Goal: Complete application form: Complete application form

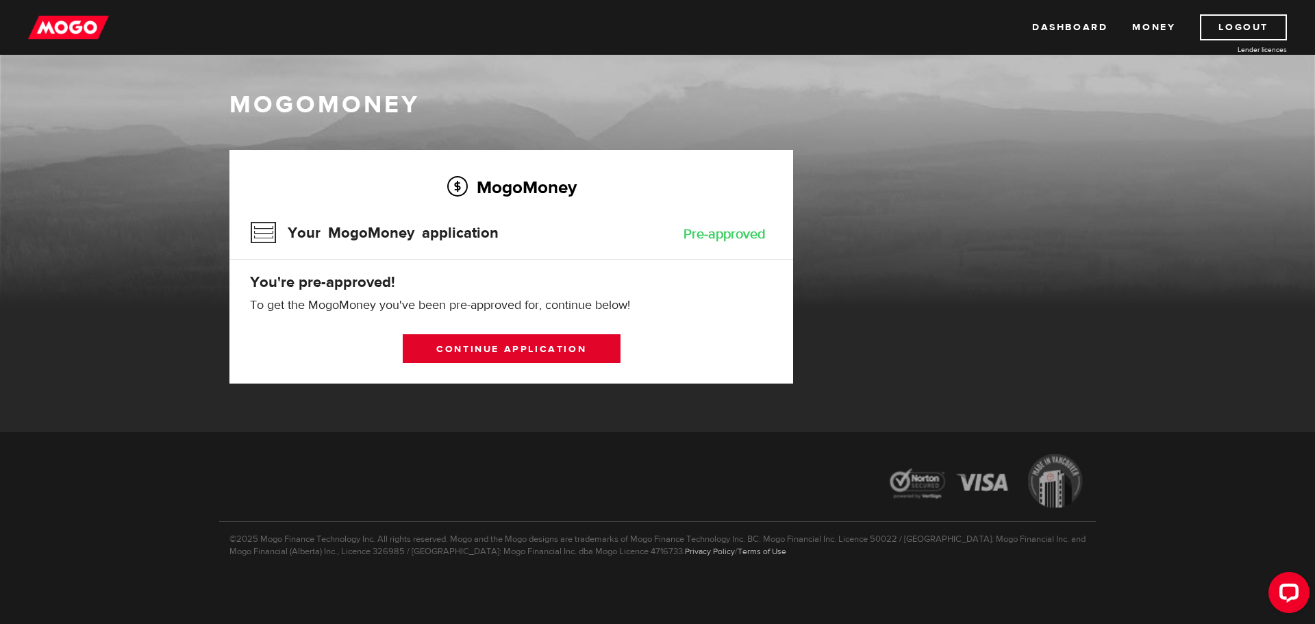
click at [490, 348] on link "Continue application" at bounding box center [512, 348] width 218 height 29
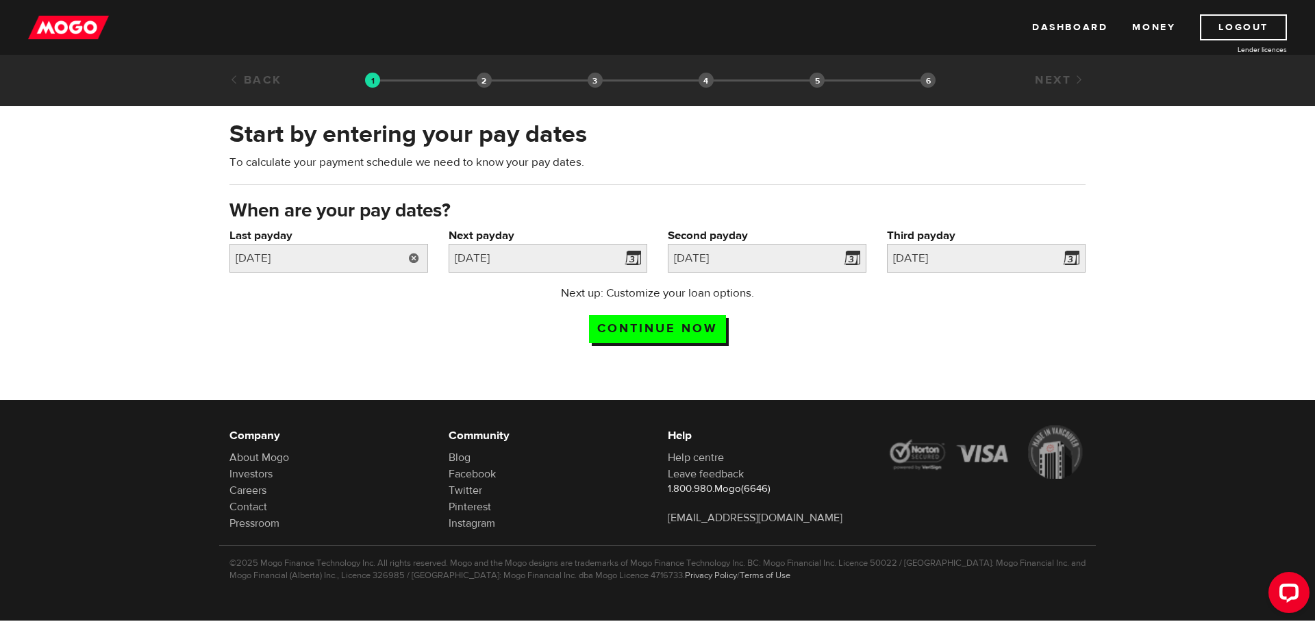
click at [408, 262] on link at bounding box center [414, 258] width 28 height 29
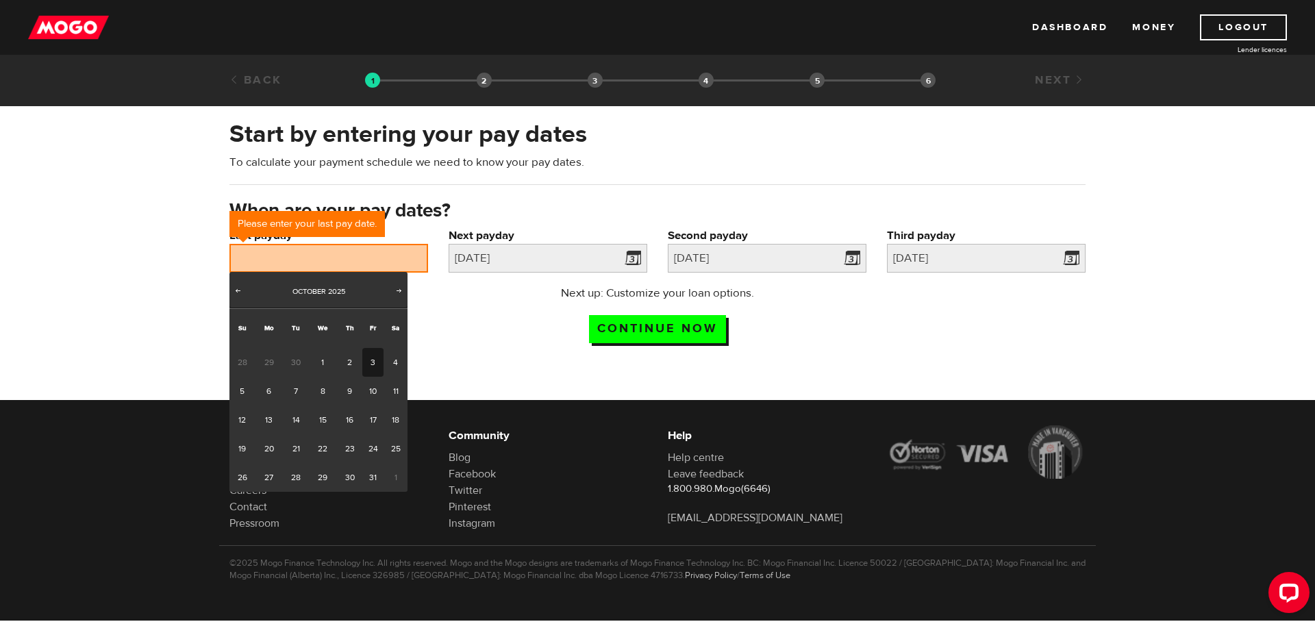
click at [371, 365] on link "3" at bounding box center [372, 362] width 21 height 29
type input "2025/10/03"
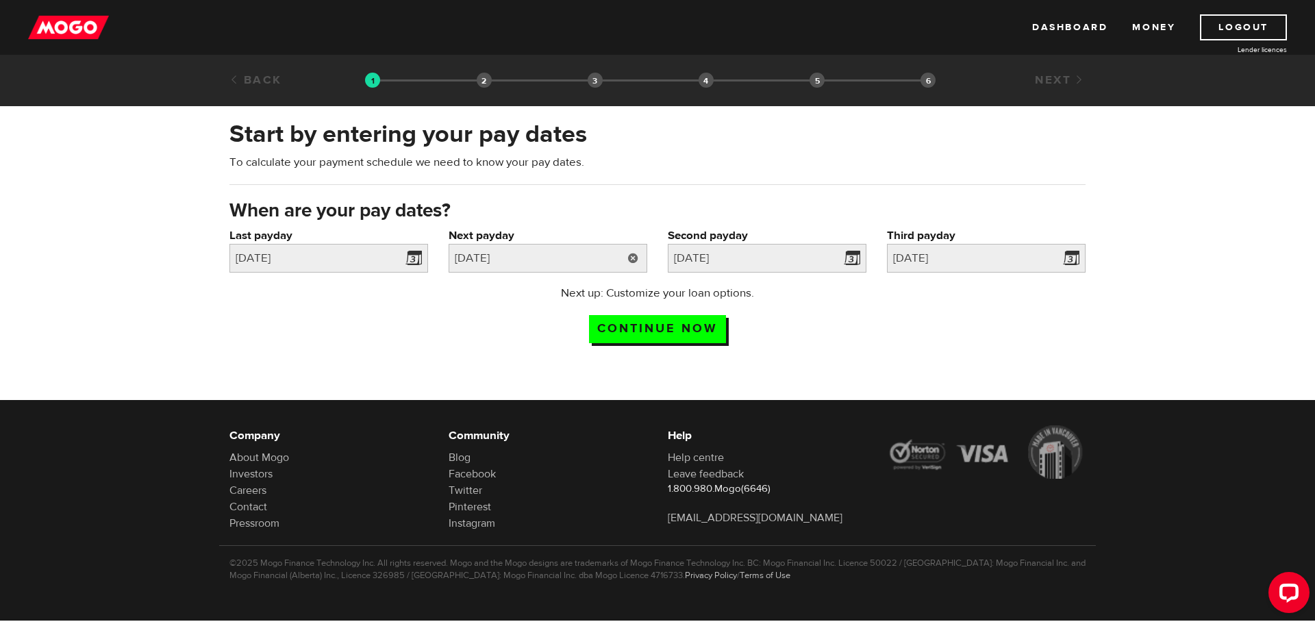
click at [638, 260] on link at bounding box center [633, 258] width 28 height 29
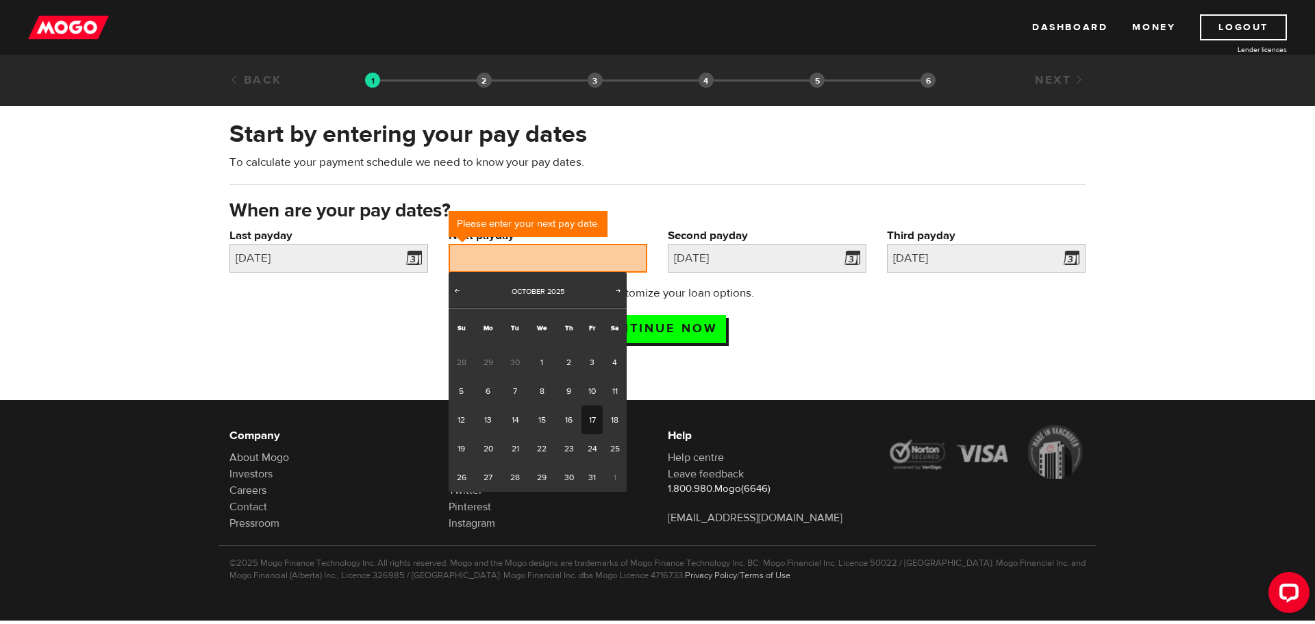
click at [588, 420] on link "17" at bounding box center [592, 419] width 21 height 29
type input "2025/10/17"
type input "2025/10/31"
type input "2025/11/14"
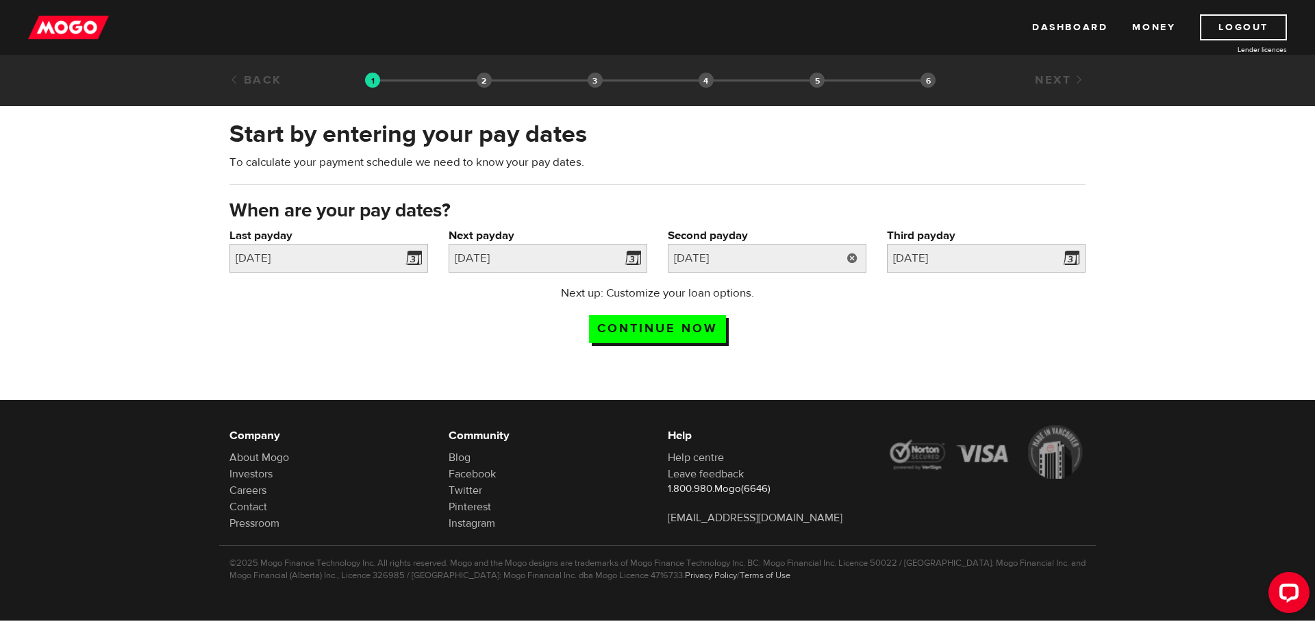
click at [851, 260] on link at bounding box center [852, 258] width 28 height 29
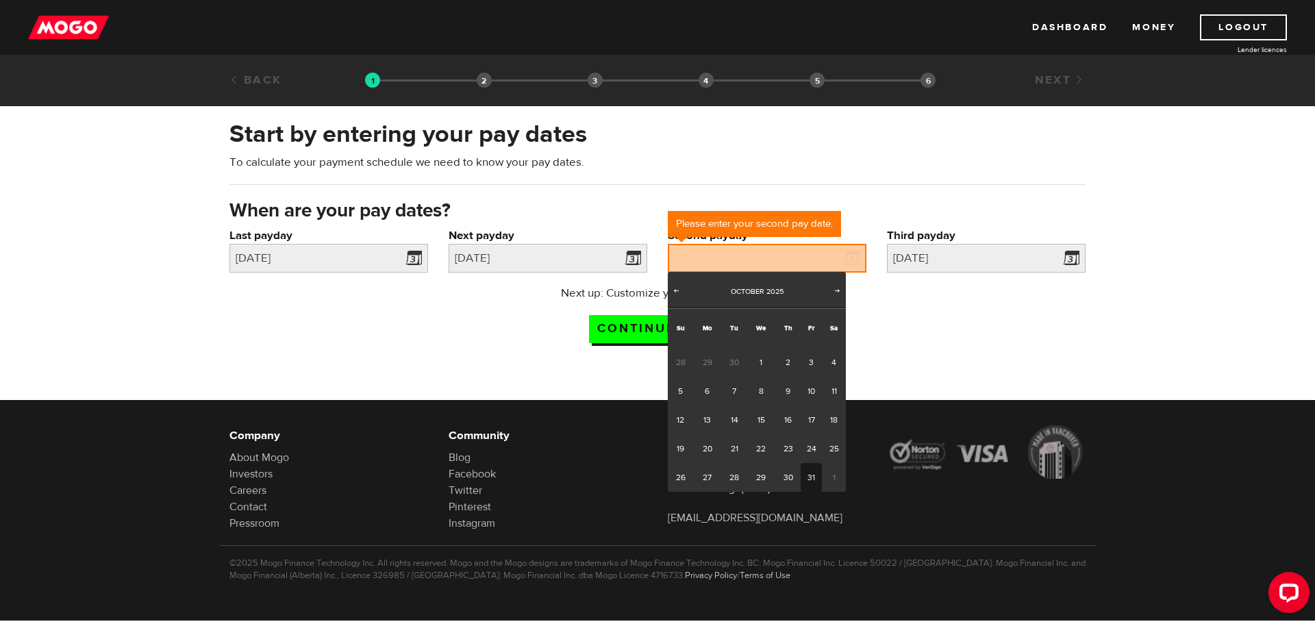
click at [810, 475] on link "31" at bounding box center [811, 477] width 21 height 29
type input "2025/10/31"
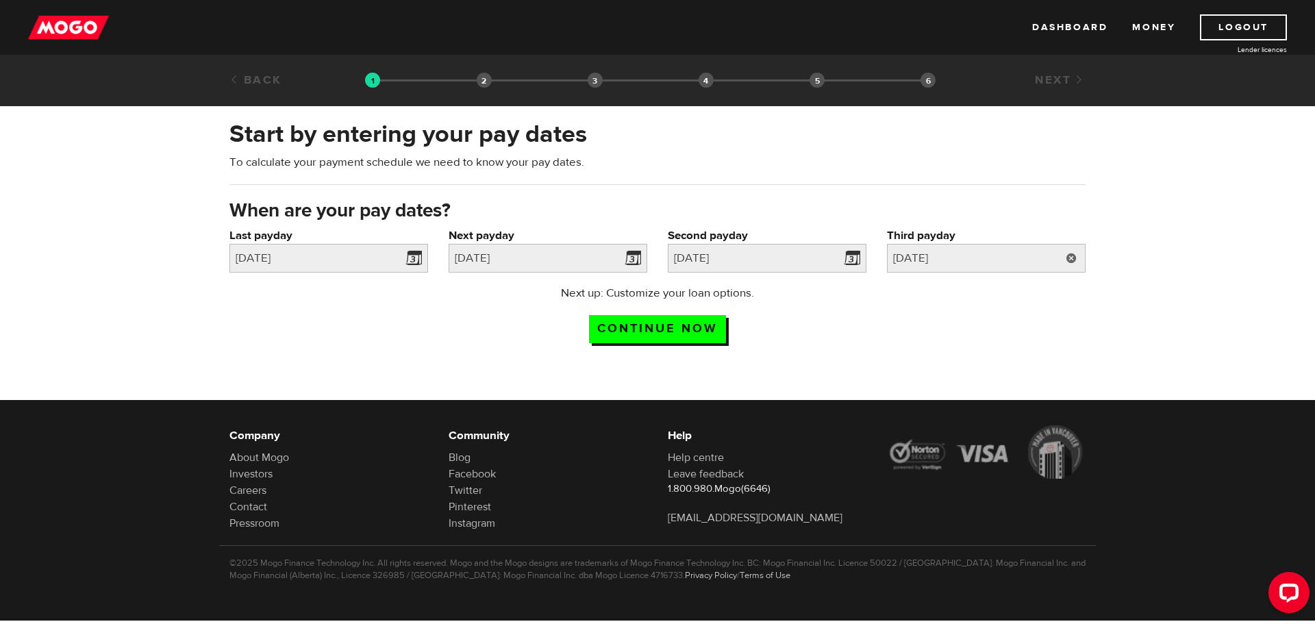
click at [1070, 255] on link at bounding box center [1072, 258] width 28 height 29
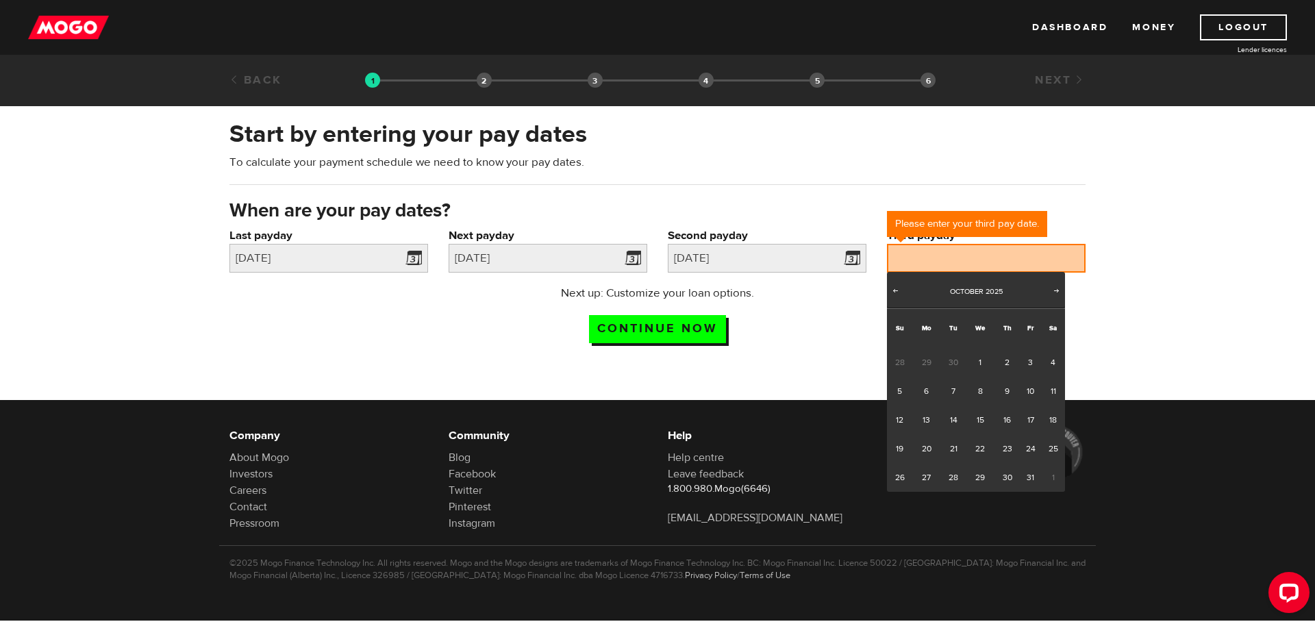
click at [1158, 303] on div "Start by entering your pay dates To calculate your payment schedule we need to …" at bounding box center [657, 235] width 1315 height 263
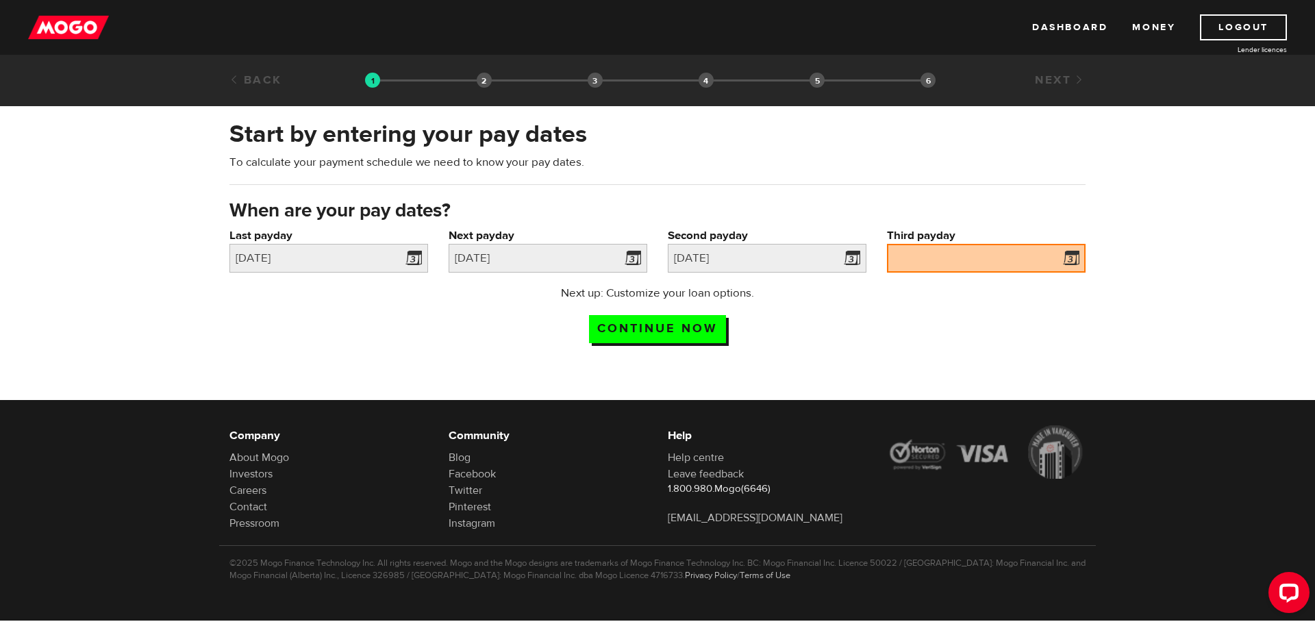
click at [1079, 258] on span at bounding box center [1068, 260] width 21 height 22
click at [1061, 262] on span at bounding box center [1068, 260] width 21 height 22
click at [1071, 253] on span at bounding box center [1068, 260] width 21 height 22
click at [952, 253] on input "Third payday" at bounding box center [986, 258] width 199 height 29
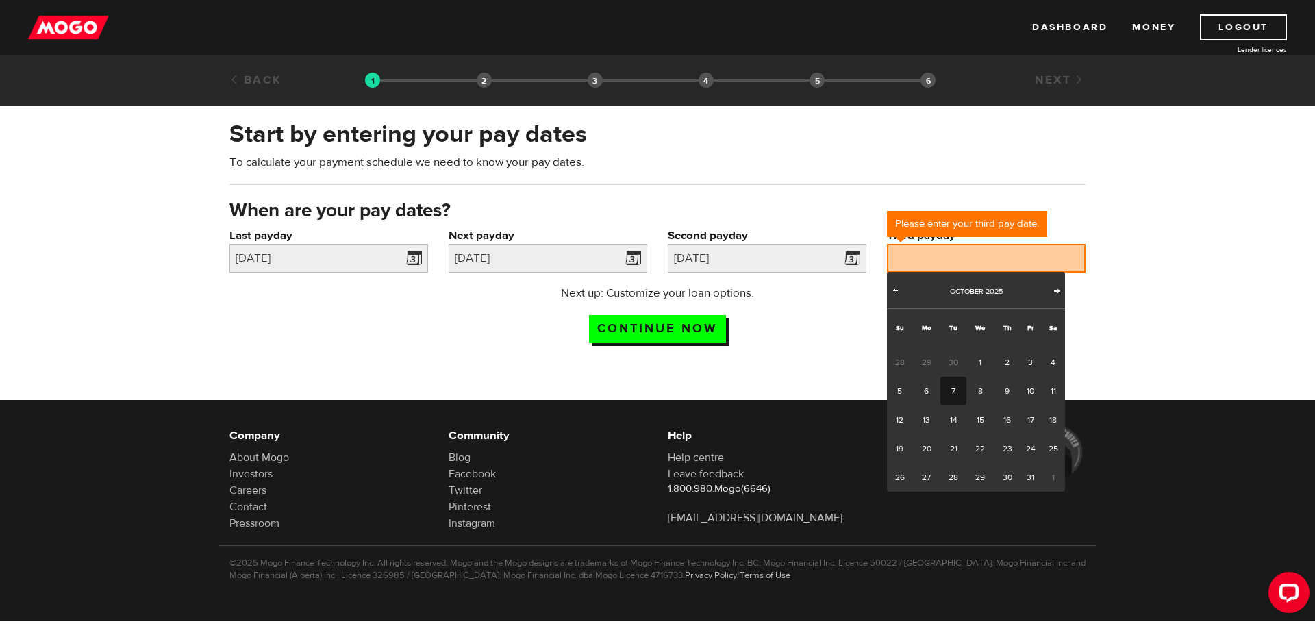
click at [1058, 286] on span "Next" at bounding box center [1056, 290] width 11 height 11
click at [1031, 422] on link "14" at bounding box center [1030, 419] width 21 height 29
type input "2025/11/14"
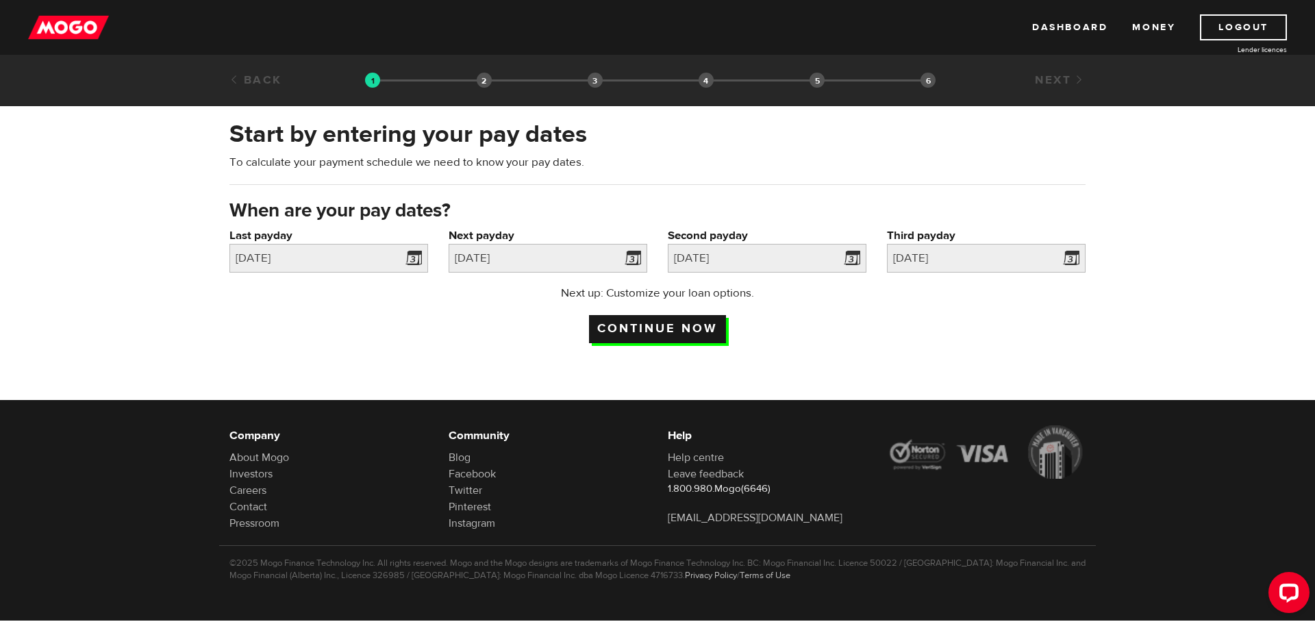
click at [628, 329] on input "Continue now" at bounding box center [657, 329] width 137 height 28
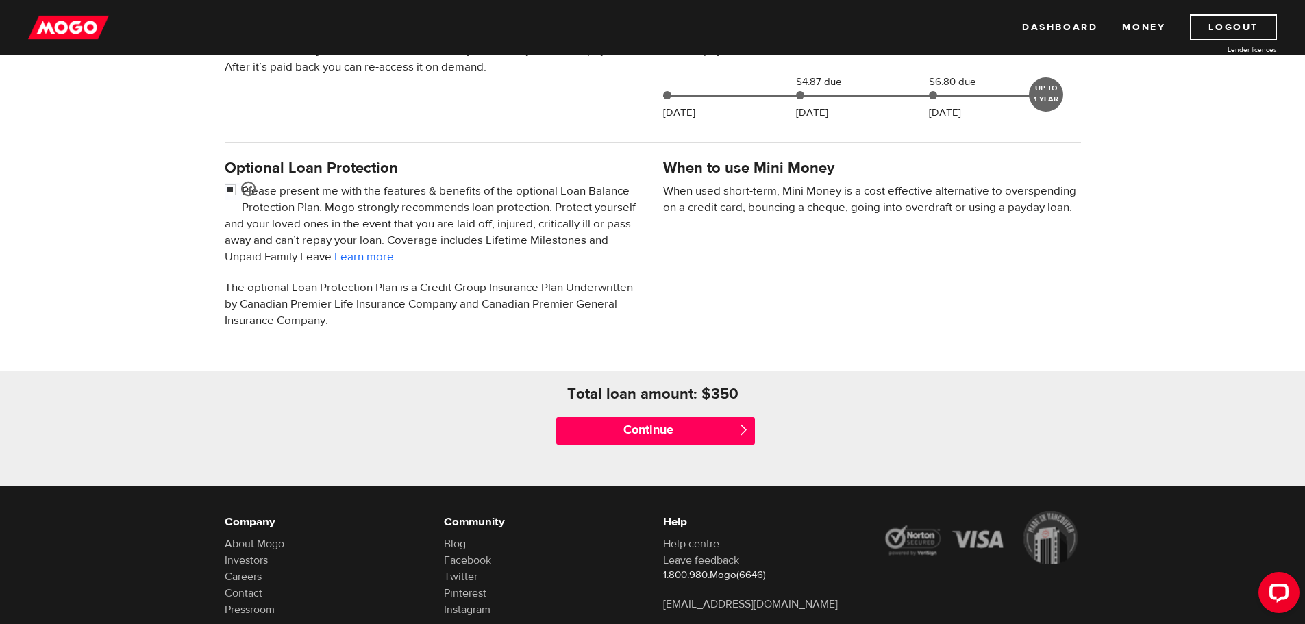
scroll to position [377, 0]
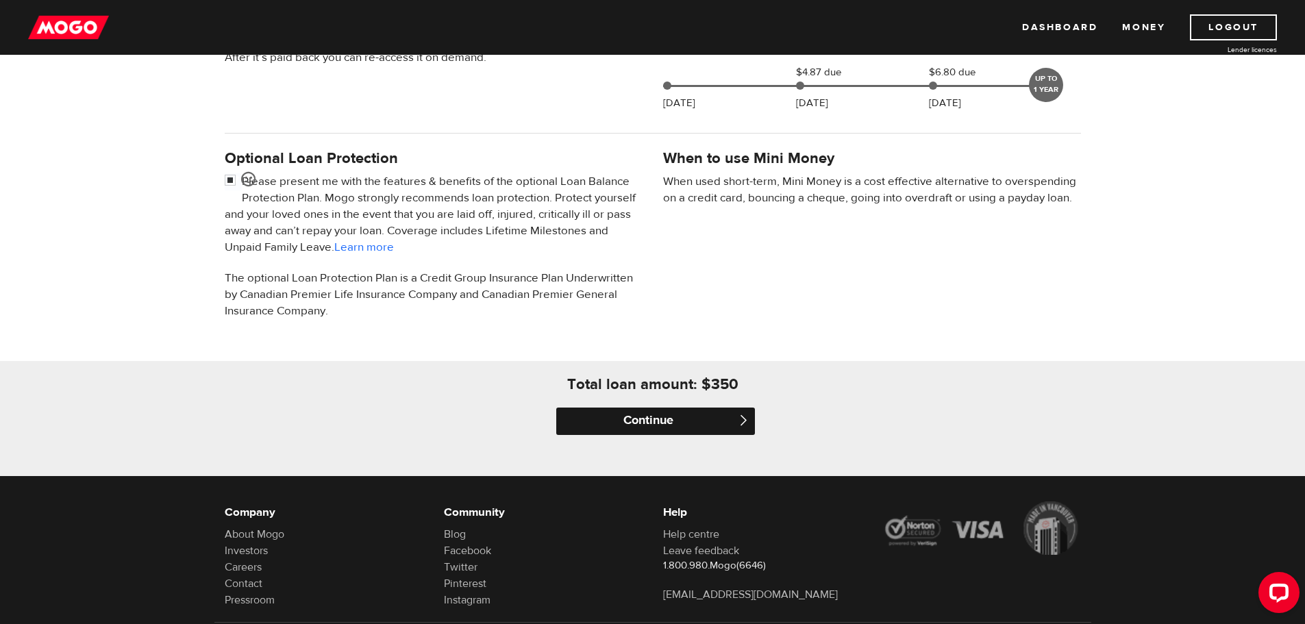
click at [673, 414] on input "Continue" at bounding box center [655, 421] width 199 height 27
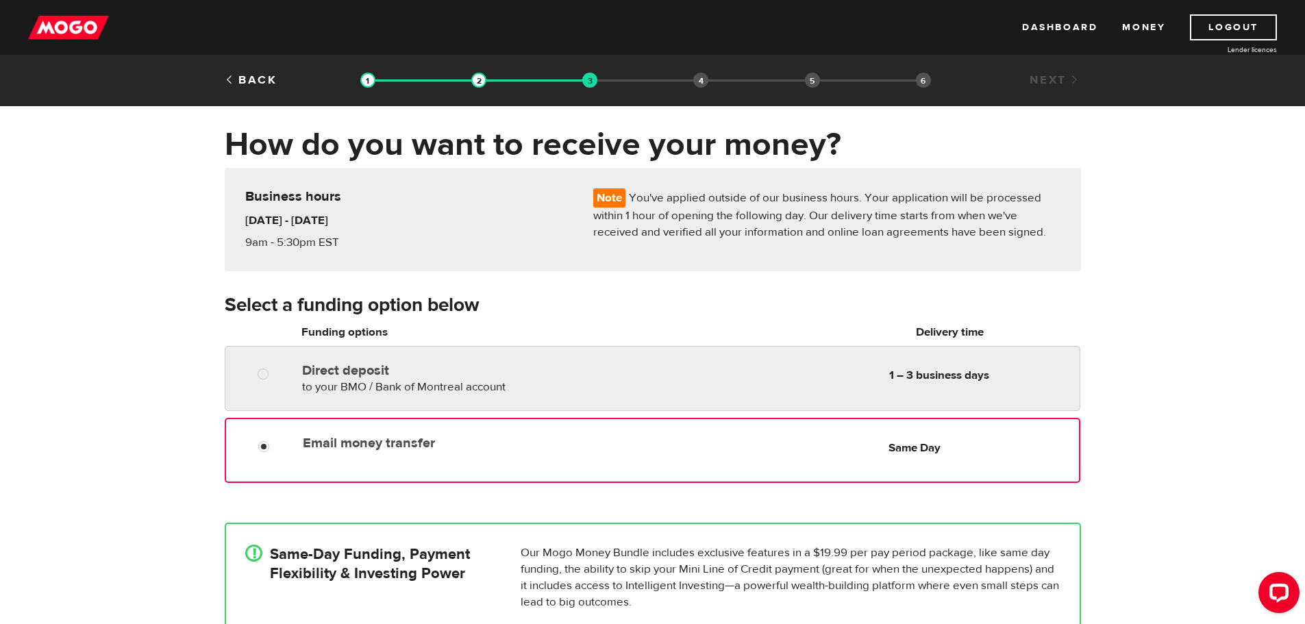
radio input "true"
click at [257, 374] on div at bounding box center [268, 375] width 82 height 17
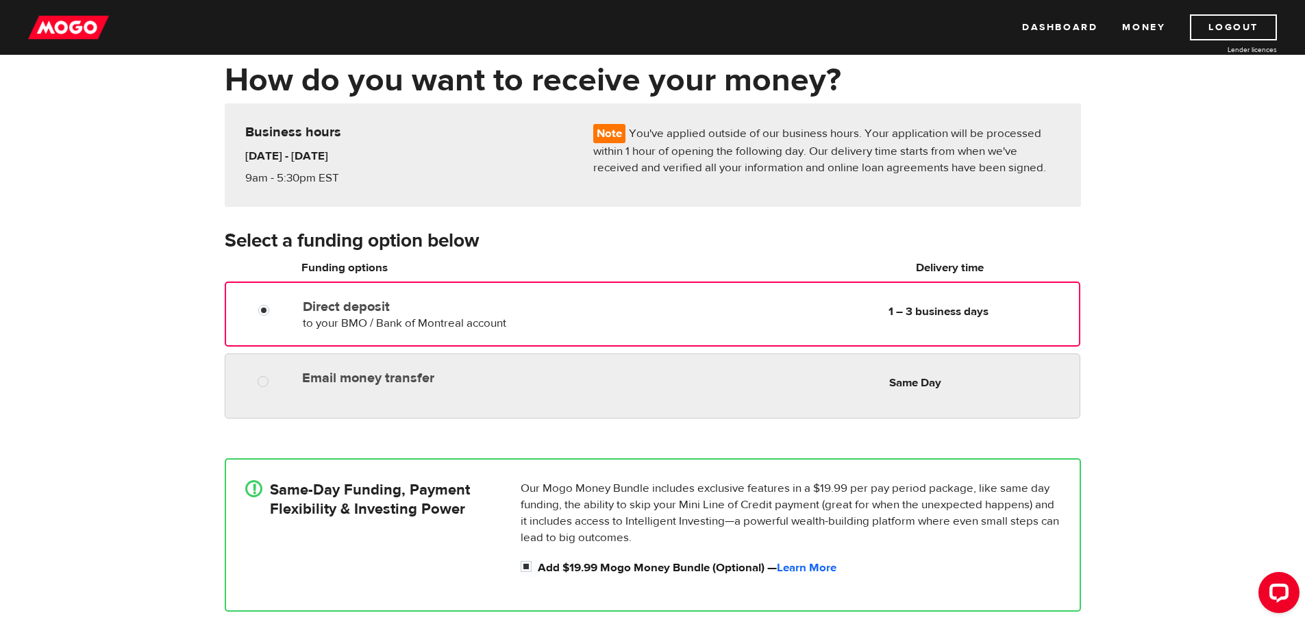
scroll to position [86, 0]
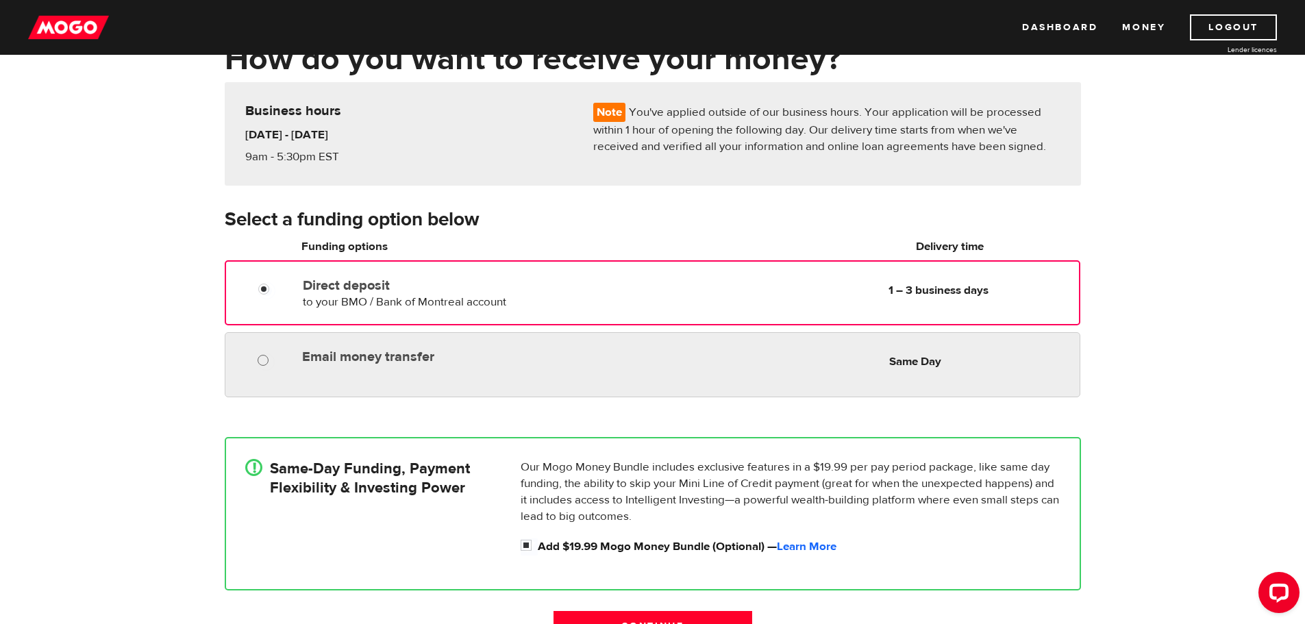
radio input "true"
click at [264, 363] on input "Email money transfer" at bounding box center [266, 361] width 17 height 17
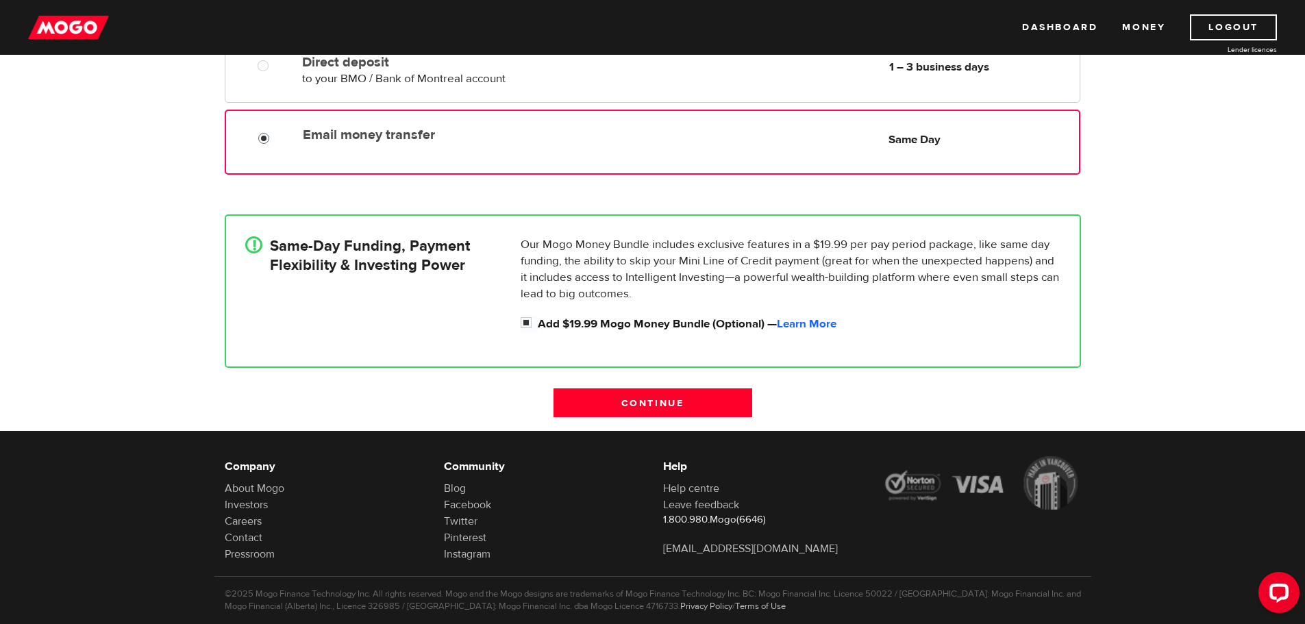
scroll to position [338, 0]
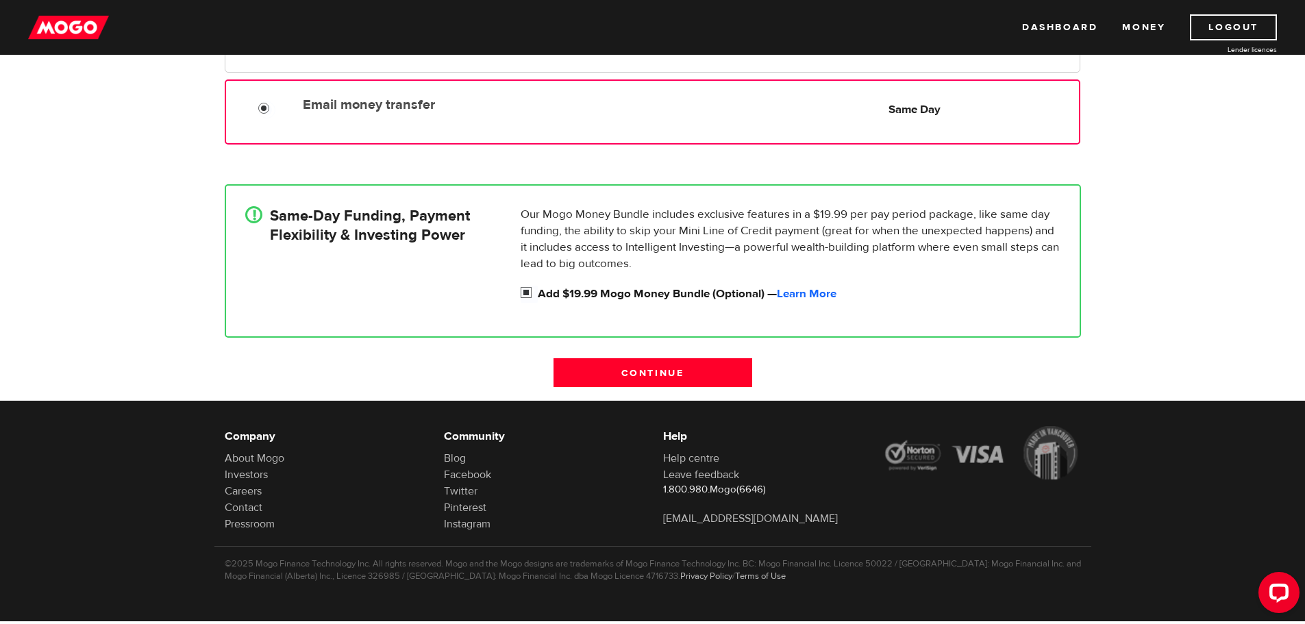
click at [522, 288] on input "Add $19.99 Mogo Money Bundle (Optional) — Learn More" at bounding box center [529, 294] width 17 height 17
checkbox input "false"
radio input "false"
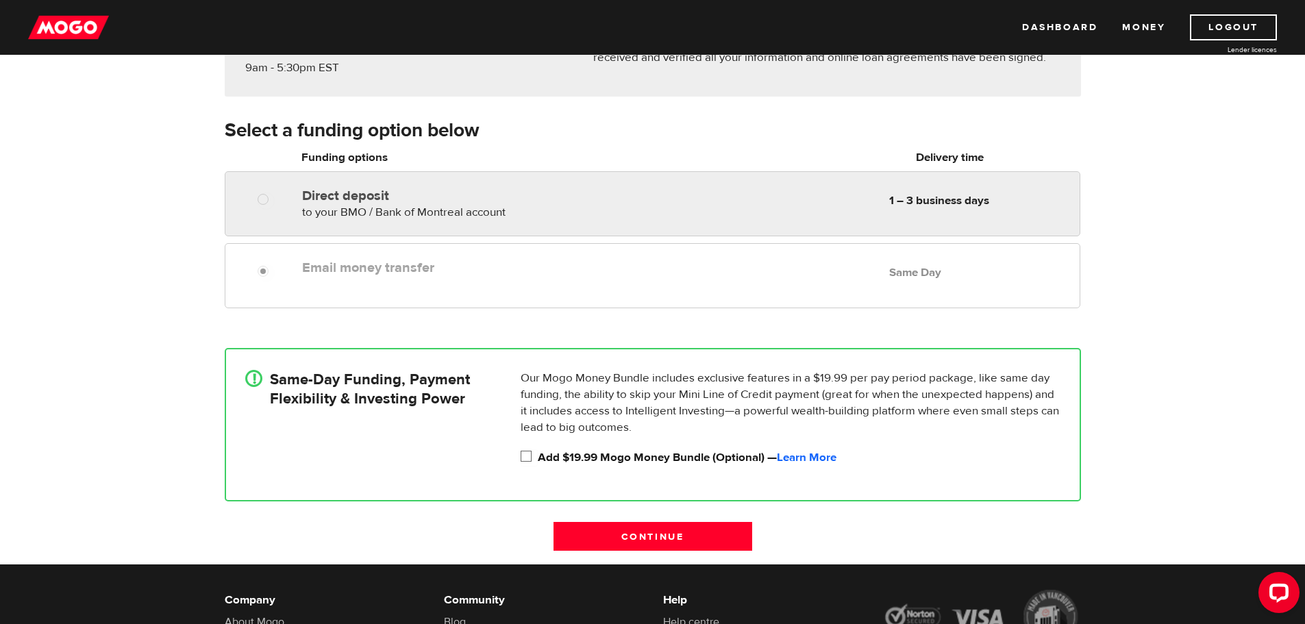
scroll to position [150, 0]
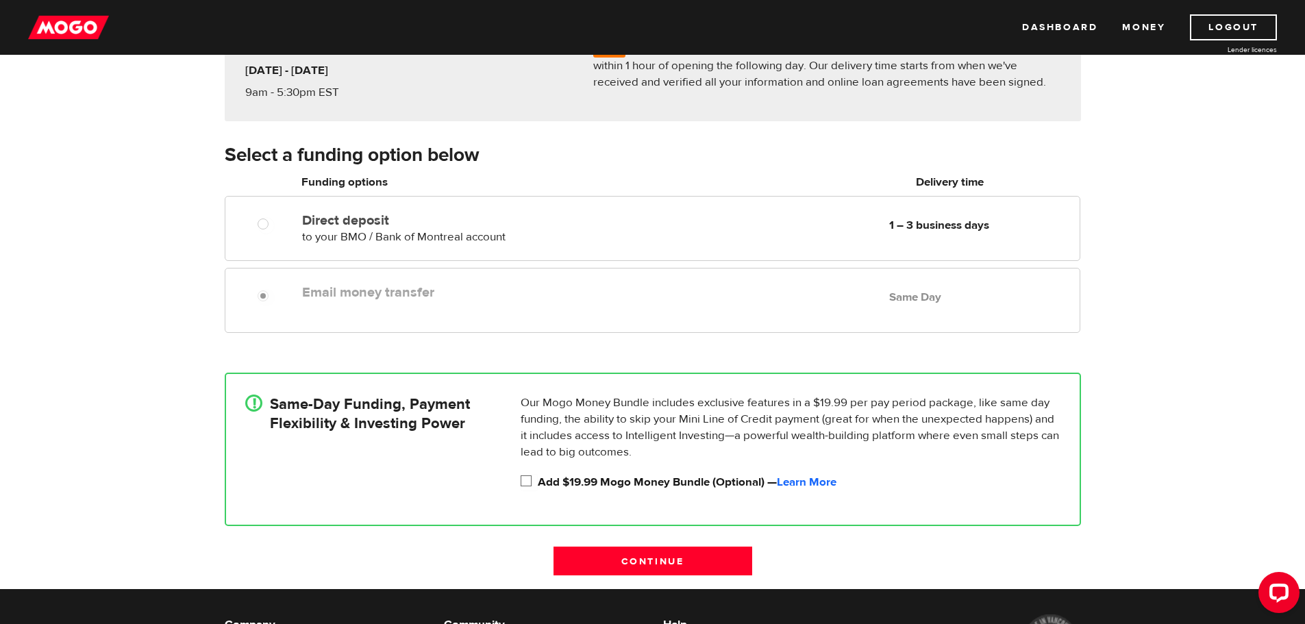
click at [550, 314] on div "Email money transfer Delivery in Same Day Same Day" at bounding box center [652, 300] width 855 height 65
click at [531, 482] on input "Add $19.99 Mogo Money Bundle (Optional) — Learn More" at bounding box center [529, 482] width 17 height 17
click at [526, 485] on input "Add $19.99 Mogo Money Bundle (Optional) — Learn More" at bounding box center [529, 482] width 17 height 17
checkbox input "false"
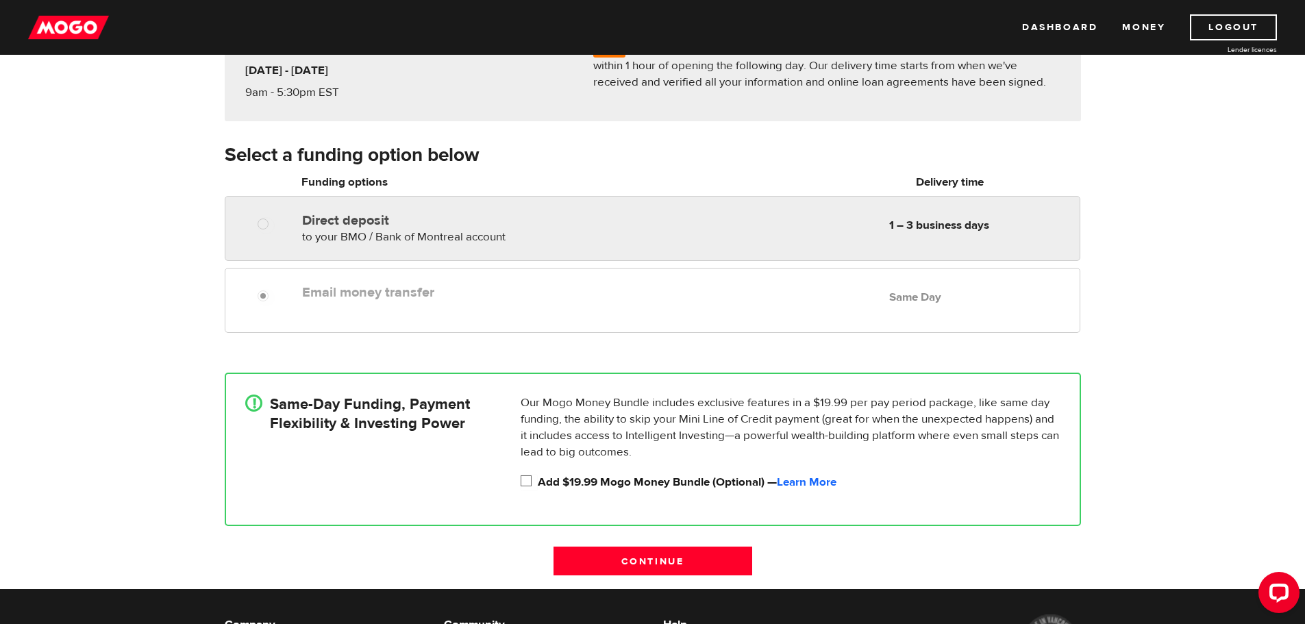
radio input "true"
click at [282, 223] on div at bounding box center [268, 225] width 82 height 17
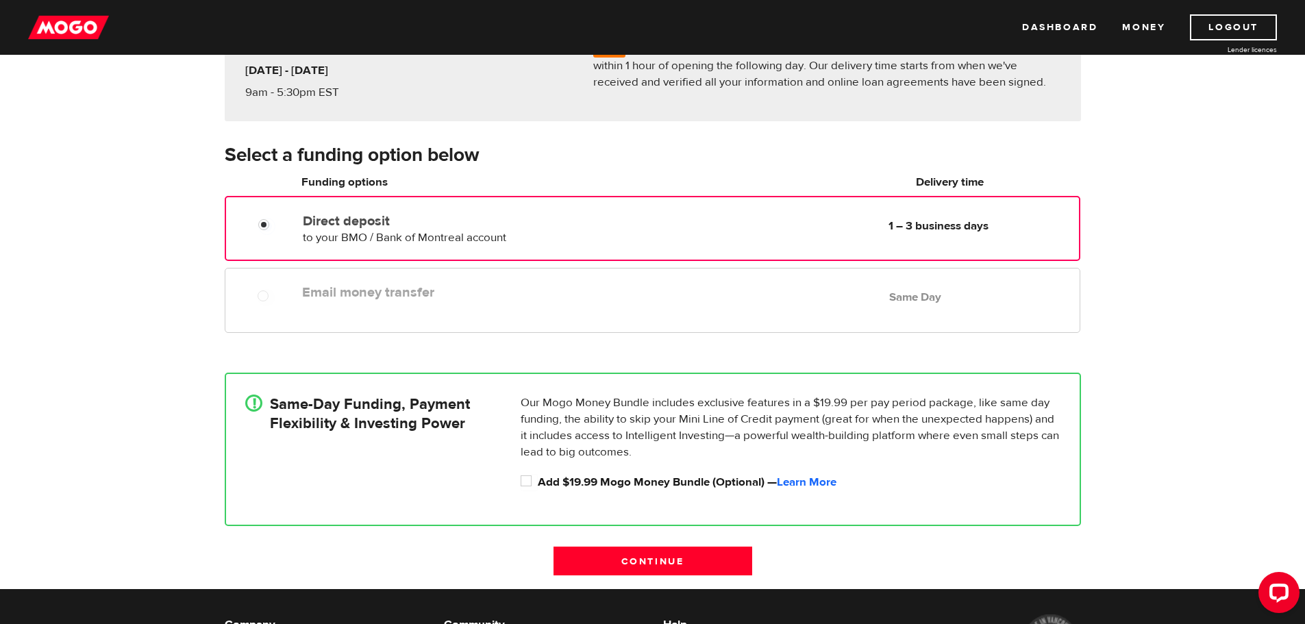
click at [251, 301] on div at bounding box center [268, 297] width 82 height 17
click at [329, 305] on div "Email money transfer Delivery in Same Day Same Day" at bounding box center [651, 292] width 853 height 27
click at [294, 294] on div at bounding box center [268, 297] width 82 height 17
click at [529, 482] on input "Add $19.99 Mogo Money Bundle (Optional) — Learn More" at bounding box center [529, 482] width 17 height 17
checkbox input "true"
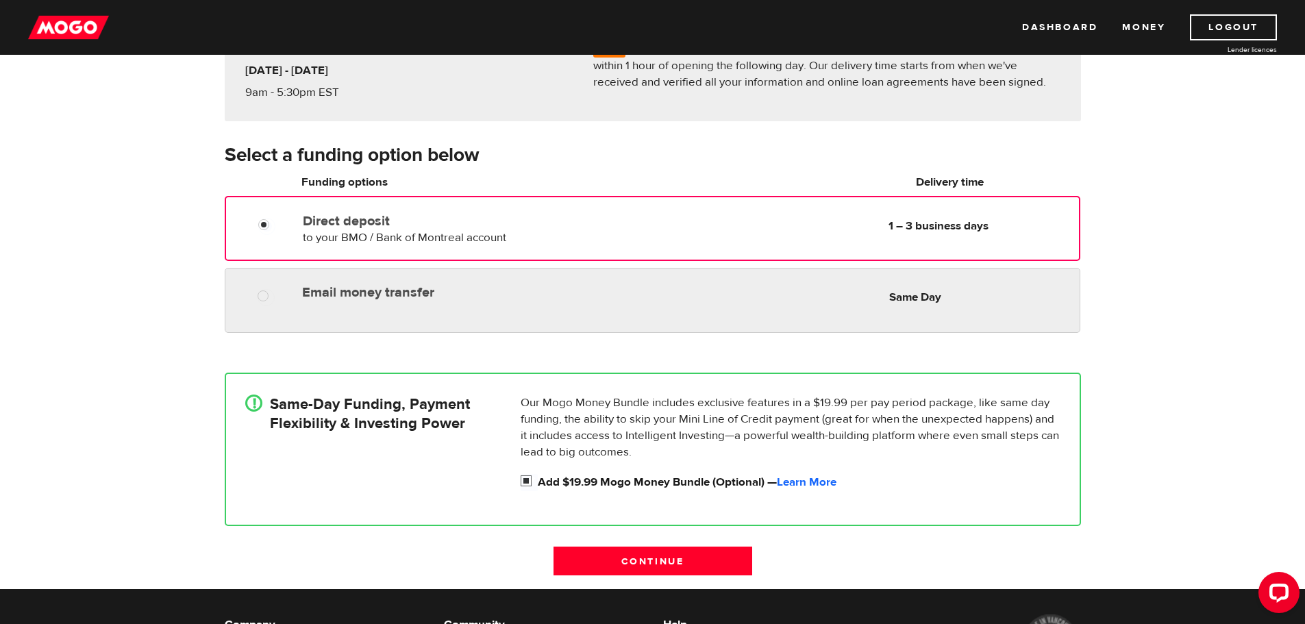
radio input "true"
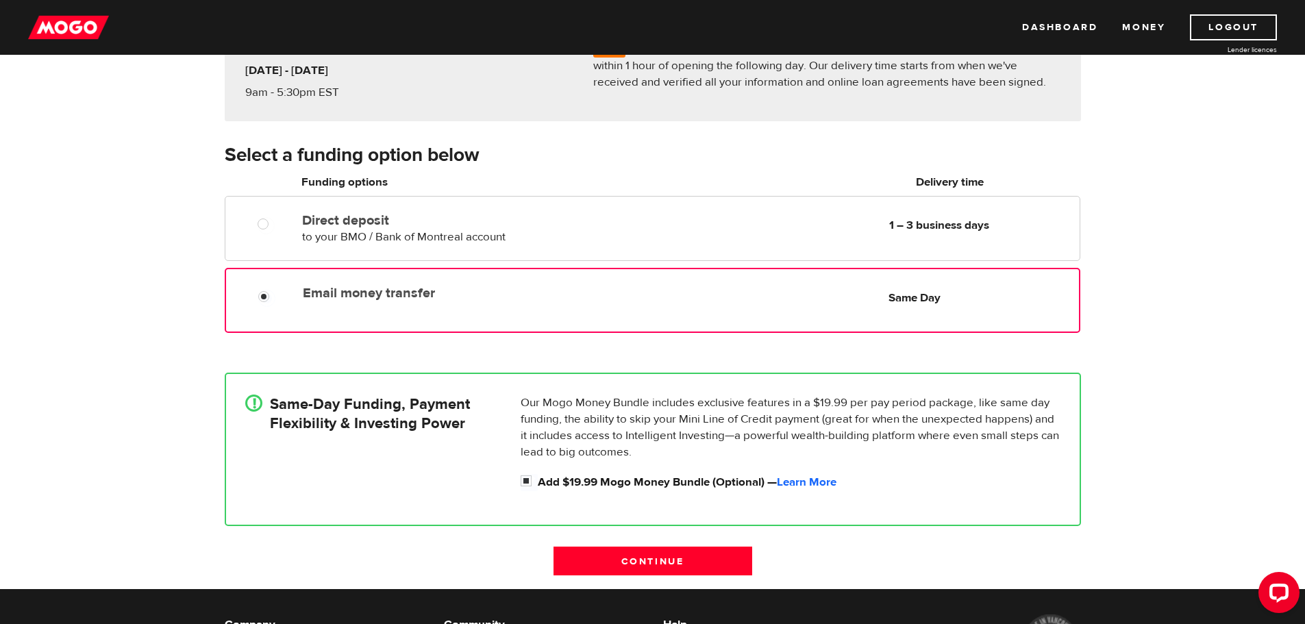
click at [304, 305] on div "Email money transfer Delivery in Same Day Same Day" at bounding box center [652, 300] width 855 height 65
click at [526, 479] on input "Add $19.99 Mogo Money Bundle (Optional) — Learn More" at bounding box center [529, 482] width 17 height 17
checkbox input "false"
radio input "false"
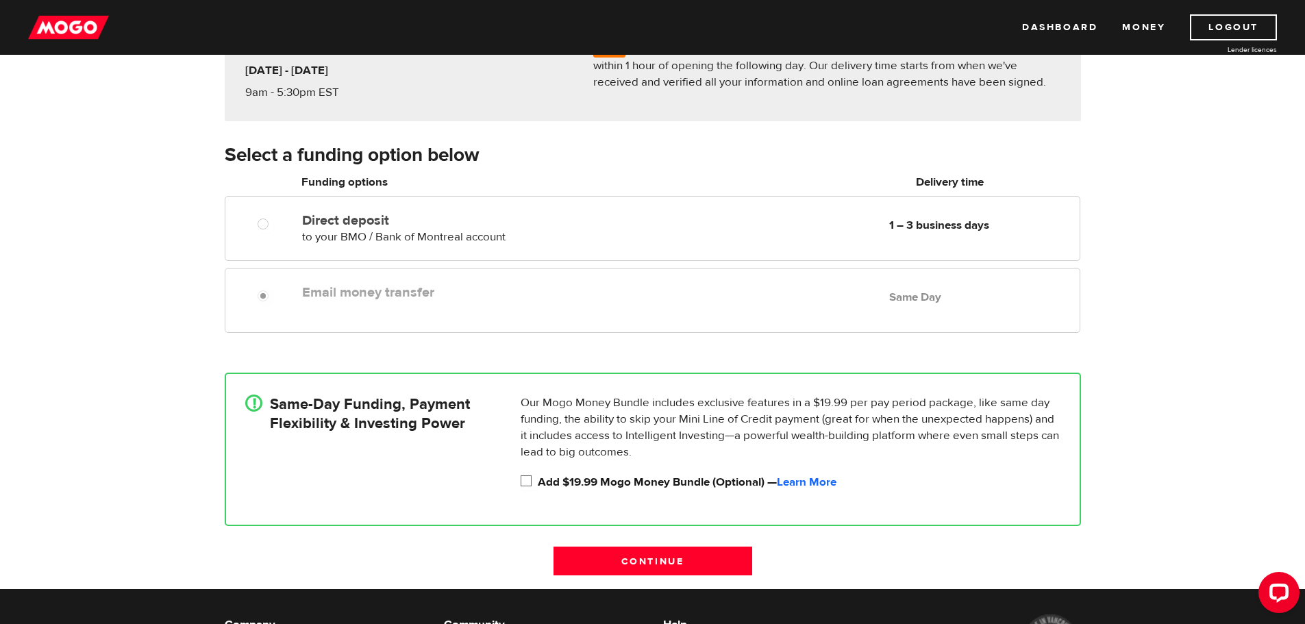
click at [1160, 336] on div "How do you want to receive your money? Note You've applied outside of our busin…" at bounding box center [652, 282] width 1305 height 614
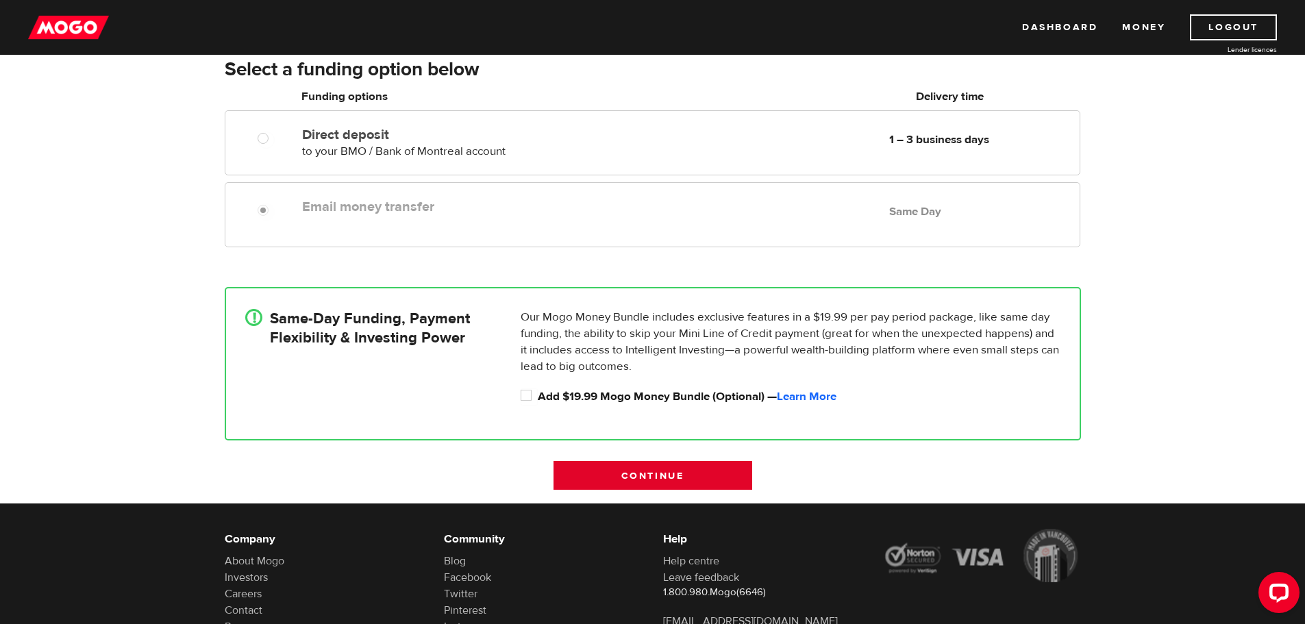
click at [666, 467] on input "Continue" at bounding box center [652, 475] width 199 height 29
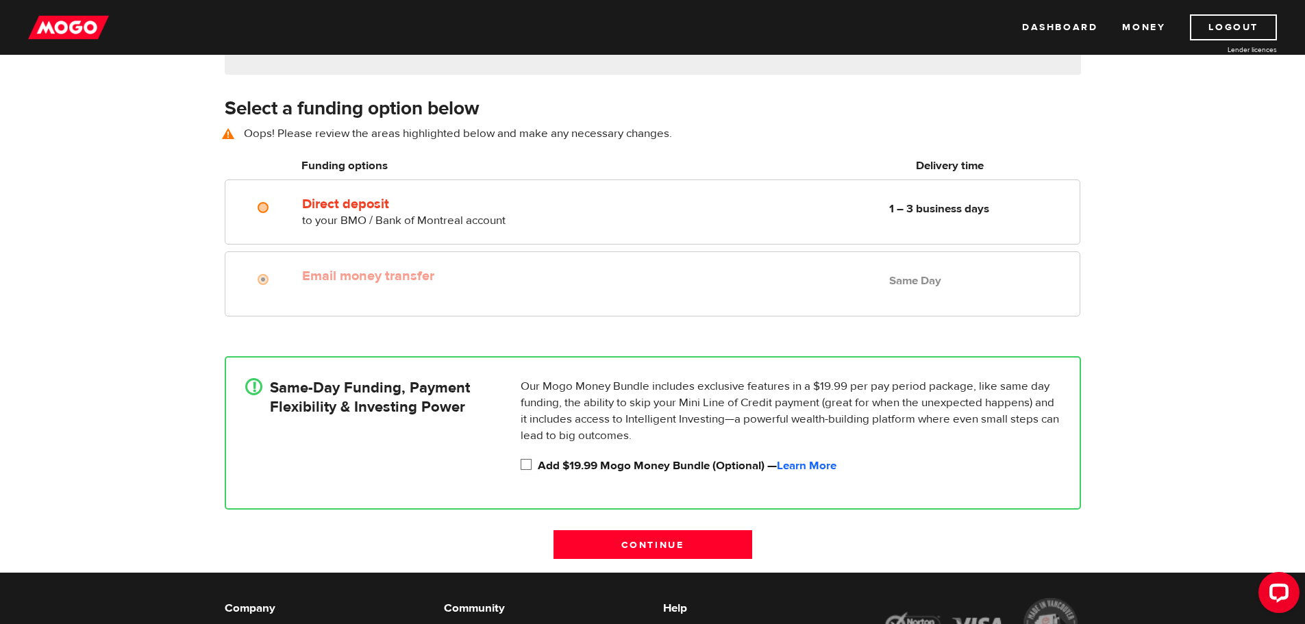
scroll to position [190, 0]
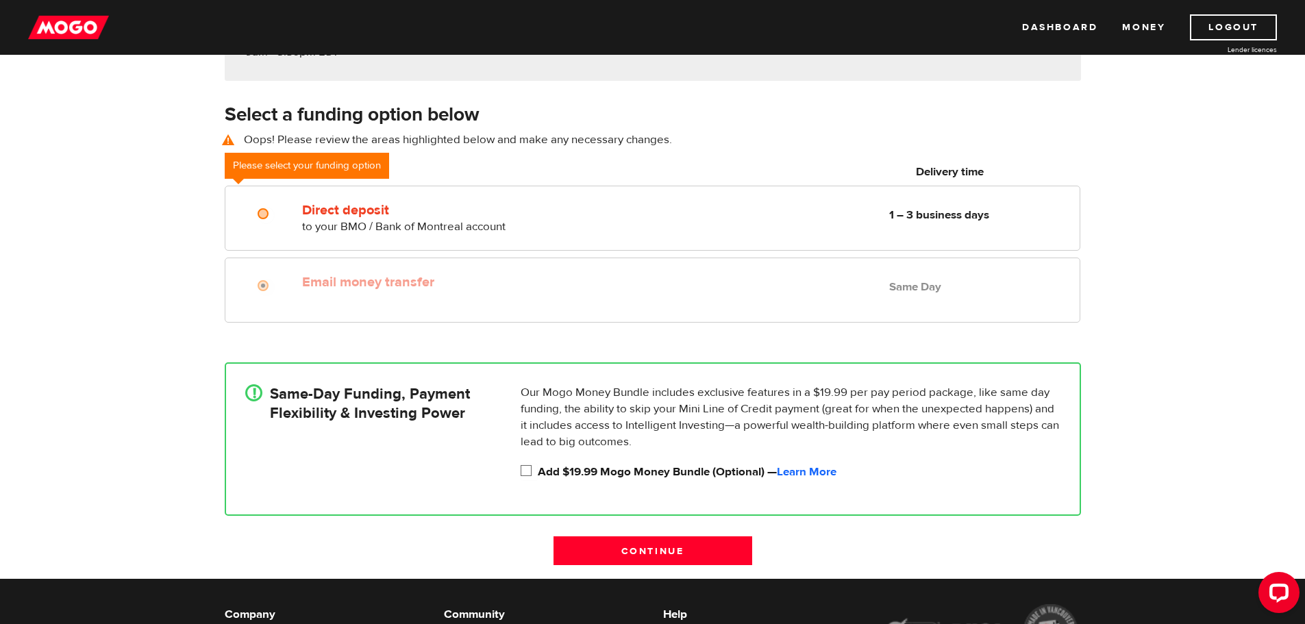
click at [521, 472] on input "Add $19.99 Mogo Money Bundle (Optional) — Learn More" at bounding box center [529, 472] width 17 height 17
checkbox input "true"
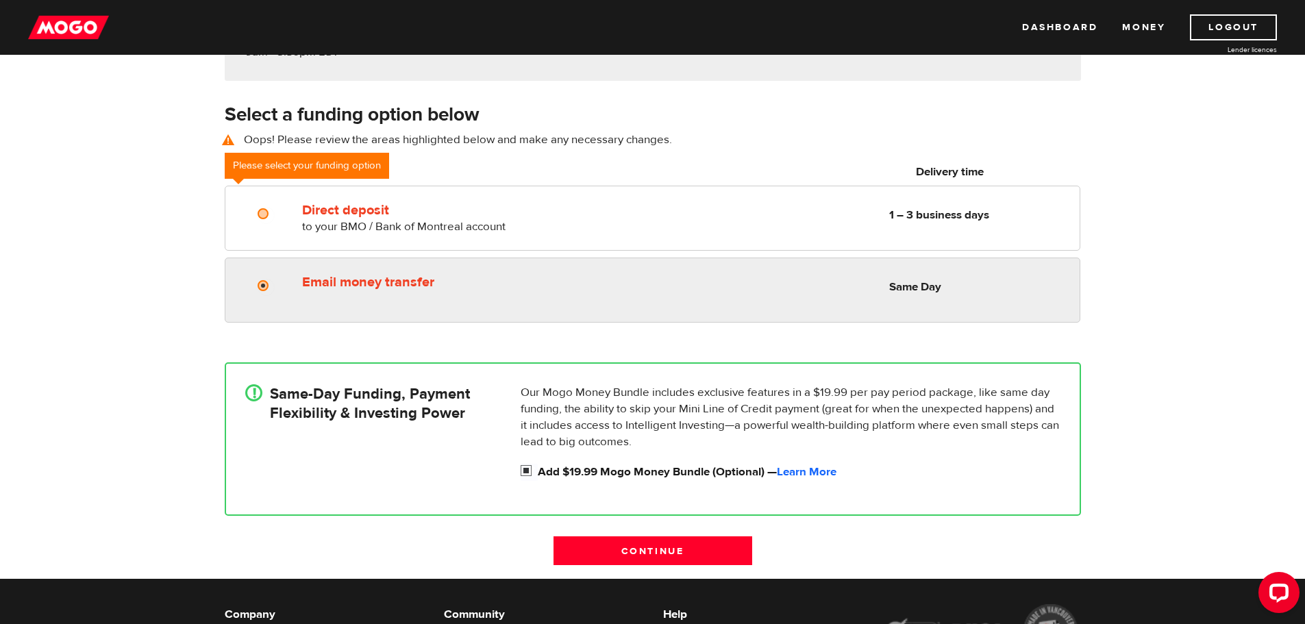
radio input "true"
click at [275, 281] on input "Email money transfer" at bounding box center [266, 287] width 17 height 17
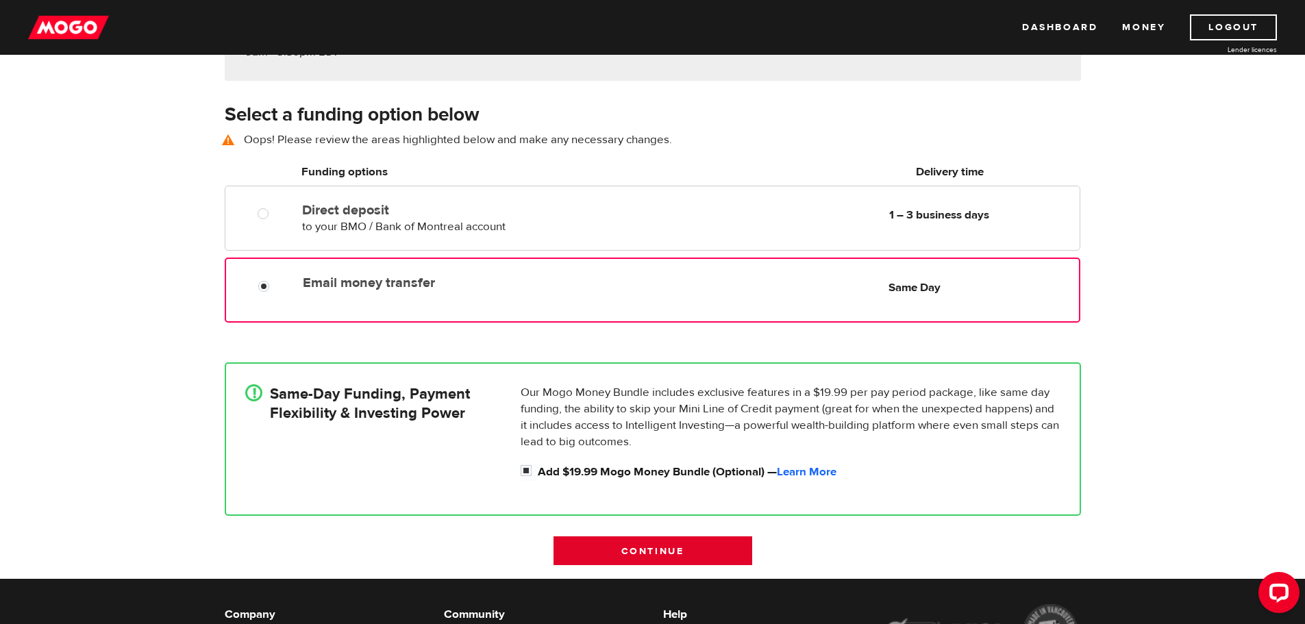
click at [690, 546] on input "Continue" at bounding box center [652, 550] width 199 height 29
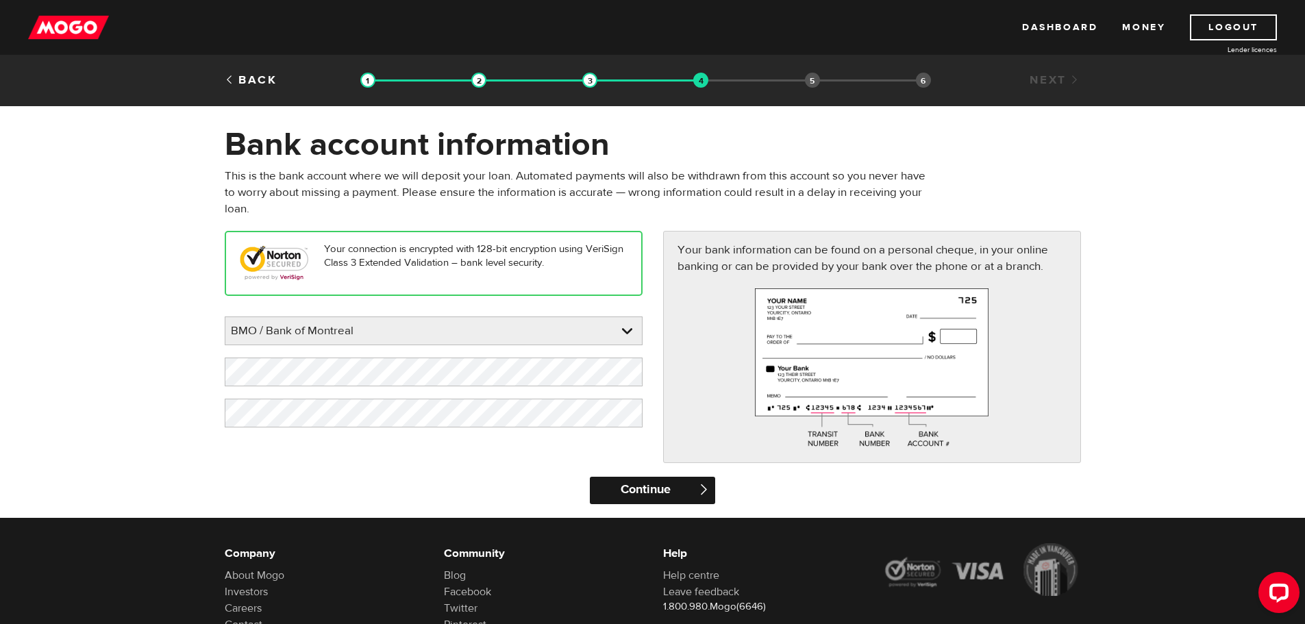
click at [670, 494] on input "Continue" at bounding box center [652, 490] width 125 height 27
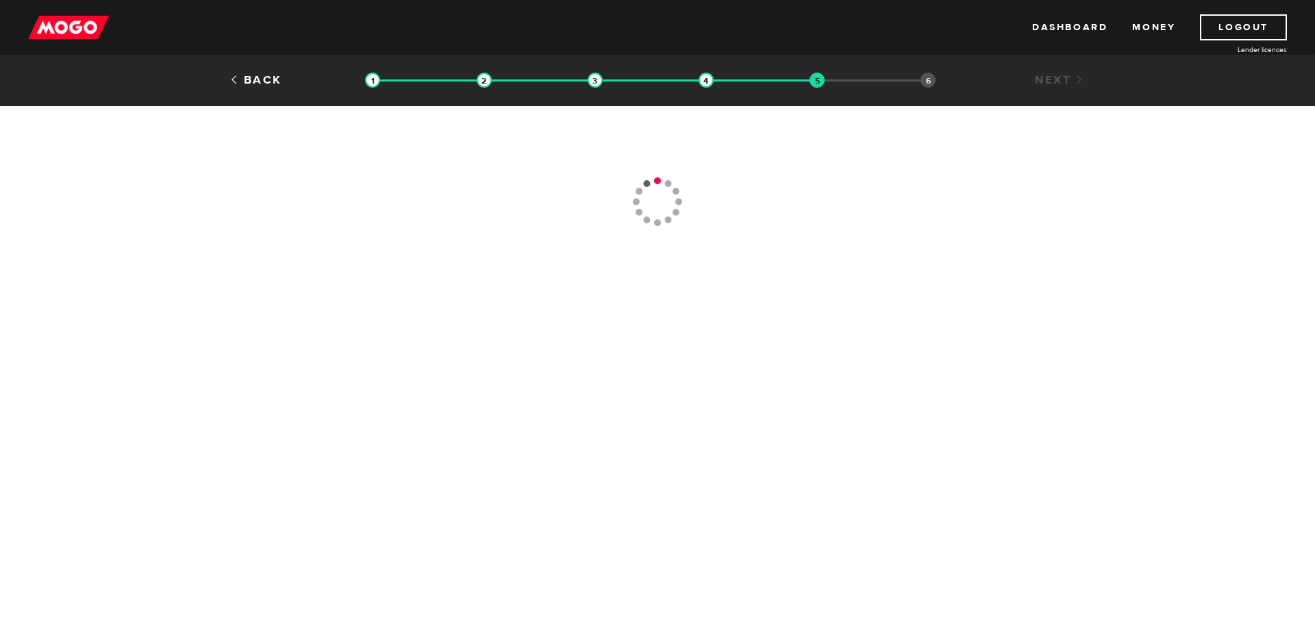
type input "[PHONE_NUMBER]"
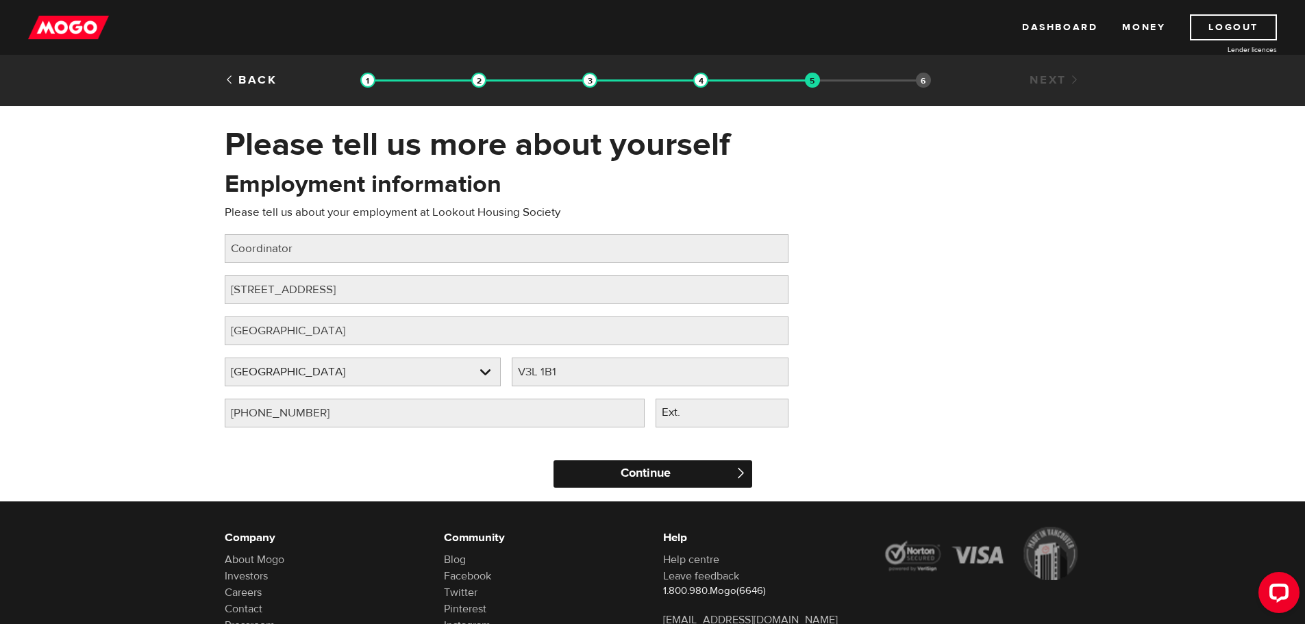
click at [616, 479] on input "Continue" at bounding box center [652, 473] width 199 height 27
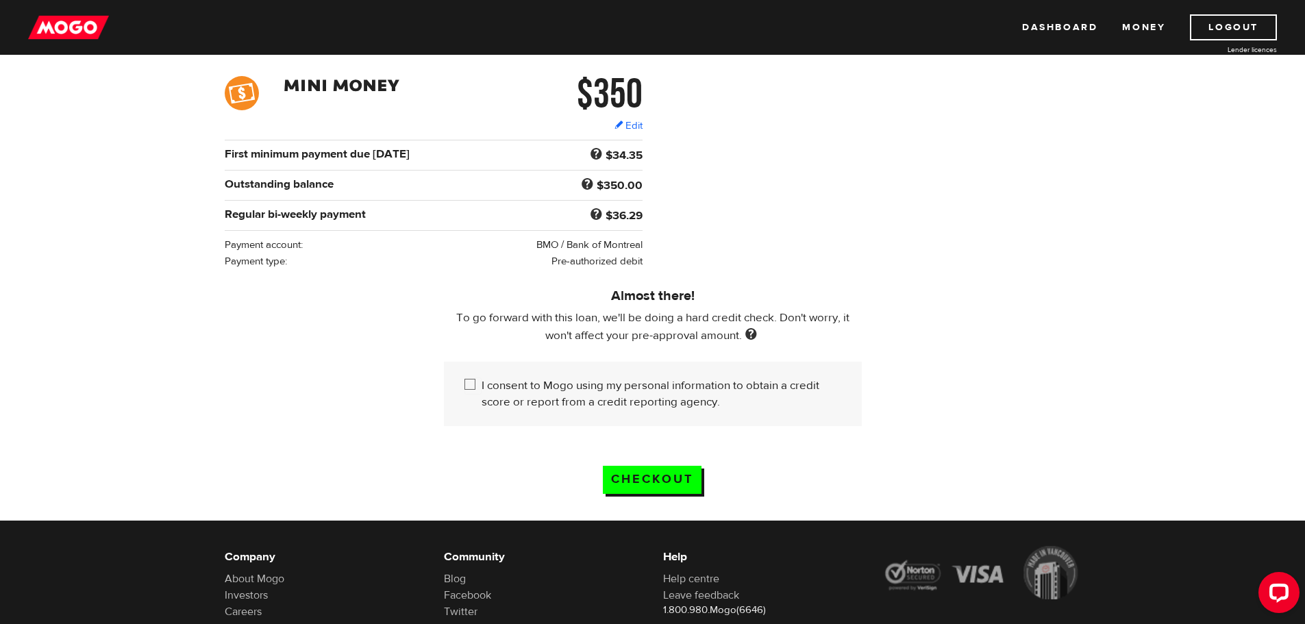
scroll to position [205, 0]
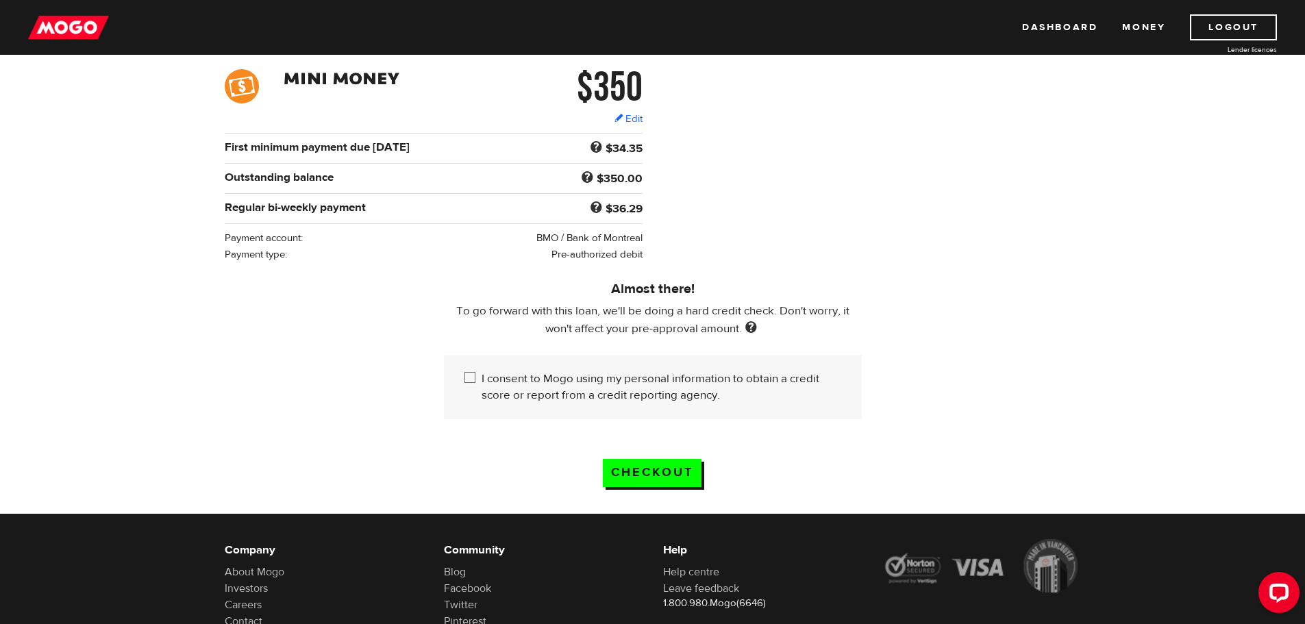
click at [468, 371] on input "I consent to Mogo using my personal information to obtain a credit score or rep…" at bounding box center [472, 379] width 17 height 17
checkbox input "true"
click at [663, 467] on input "Checkout" at bounding box center [652, 473] width 99 height 28
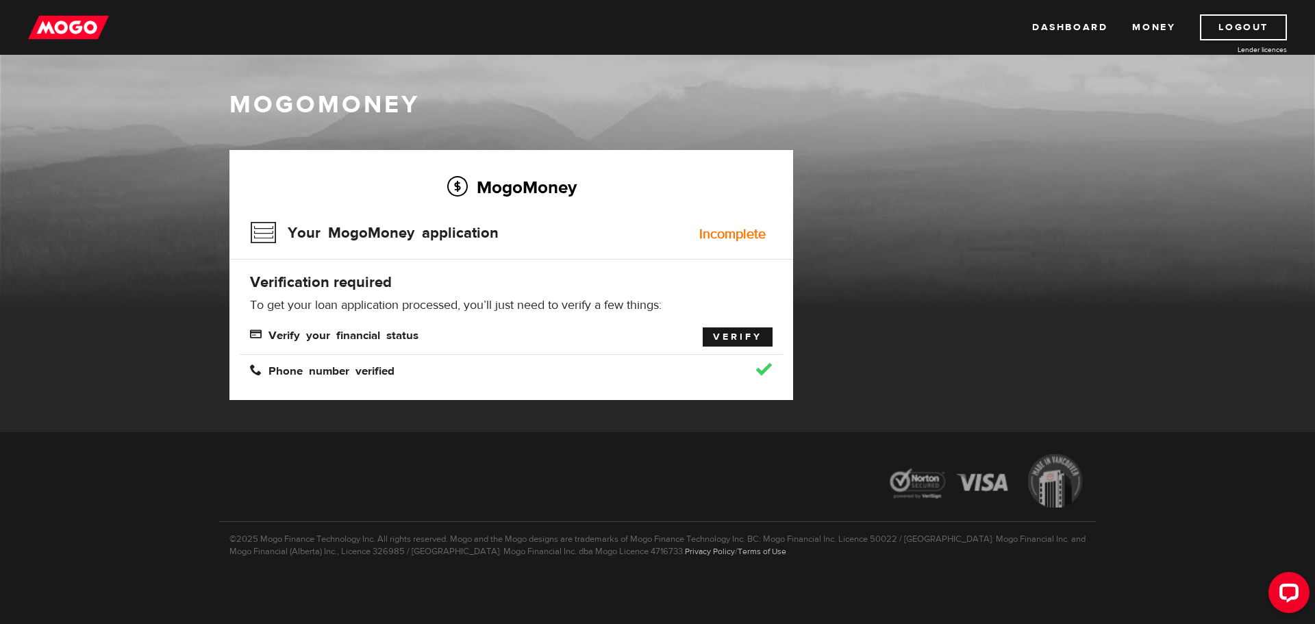
click at [747, 340] on link "Verify" at bounding box center [738, 336] width 70 height 19
